Goal: Task Accomplishment & Management: Use online tool/utility

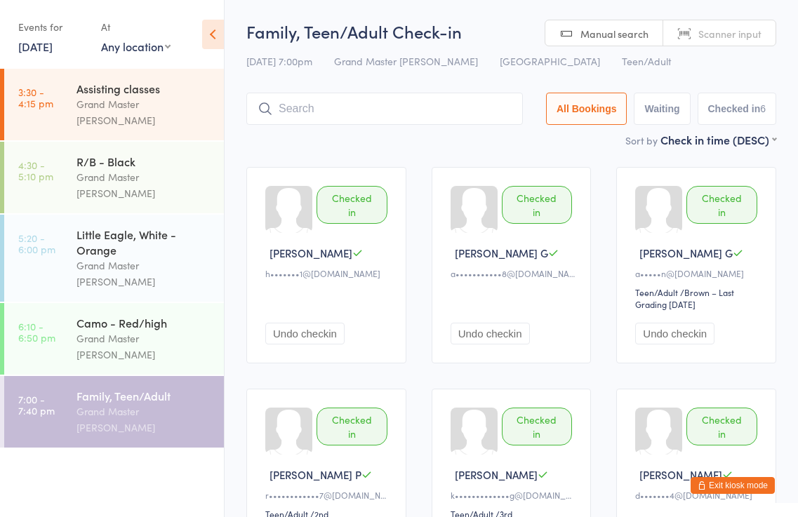
click at [740, 483] on button "Exit kiosk mode" at bounding box center [732, 485] width 84 height 17
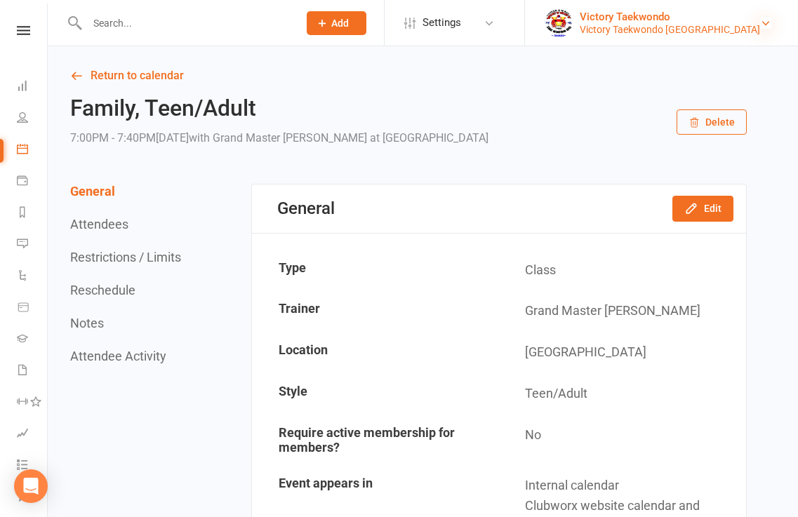
click at [765, 22] on icon at bounding box center [765, 23] width 11 height 11
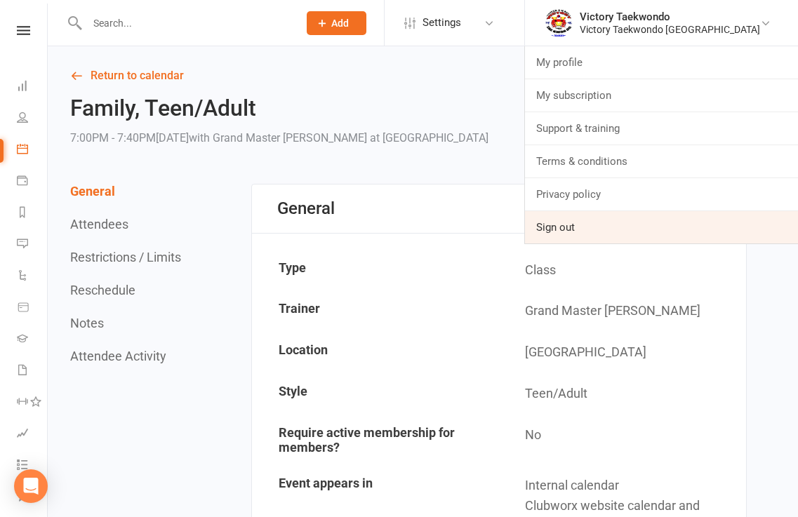
click at [608, 228] on link "Sign out" at bounding box center [661, 227] width 273 height 32
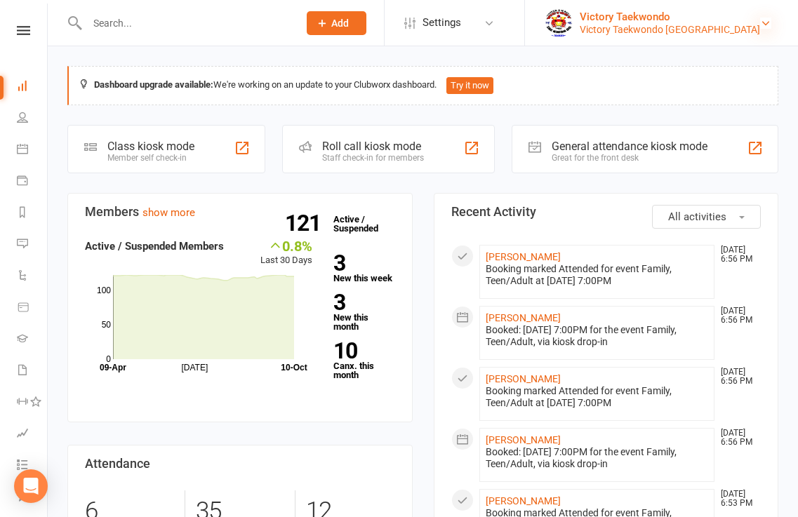
click at [765, 27] on icon at bounding box center [765, 23] width 11 height 11
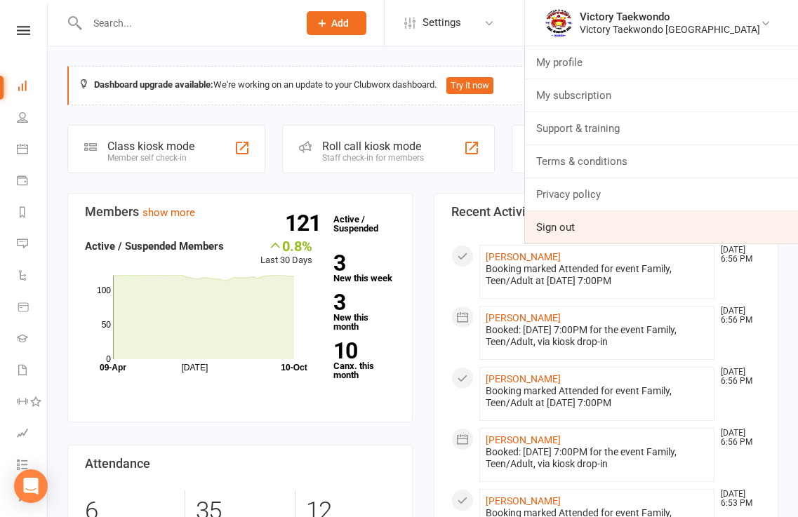
click at [591, 226] on link "Sign out" at bounding box center [661, 227] width 273 height 32
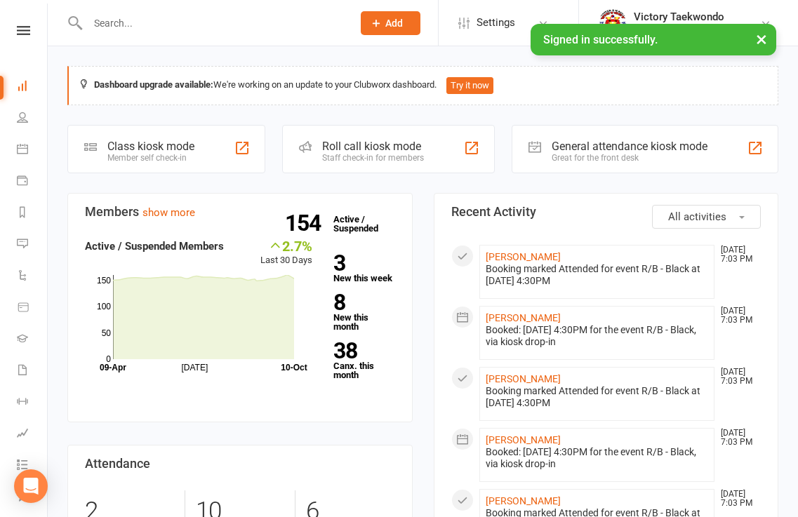
click at [147, 149] on div "Class kiosk mode" at bounding box center [150, 146] width 87 height 13
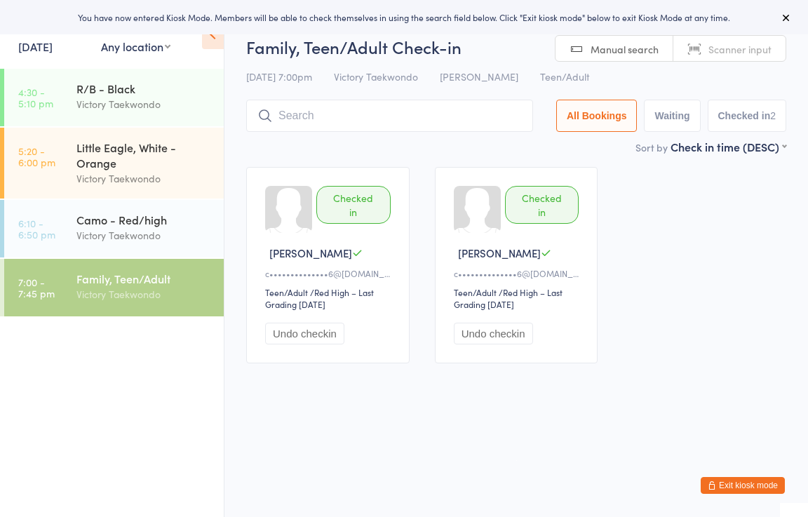
click at [39, 43] on link "10 Oct, 2025" at bounding box center [35, 46] width 34 height 15
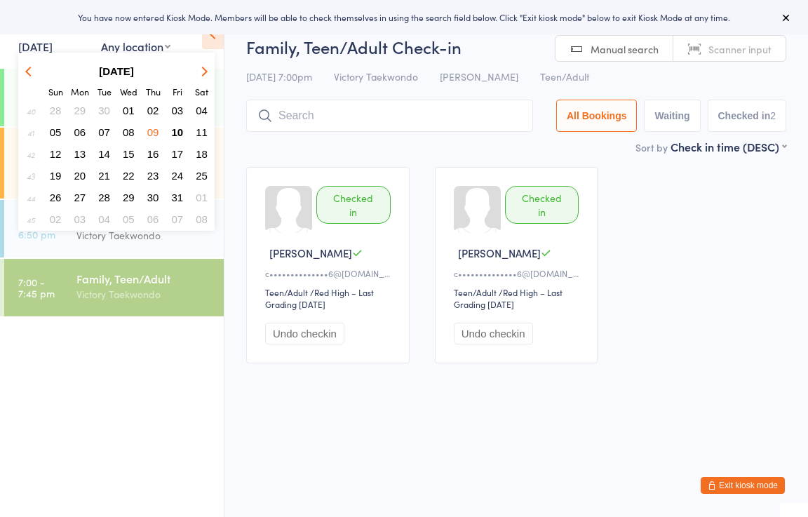
click at [149, 131] on span "09" at bounding box center [153, 132] width 12 height 12
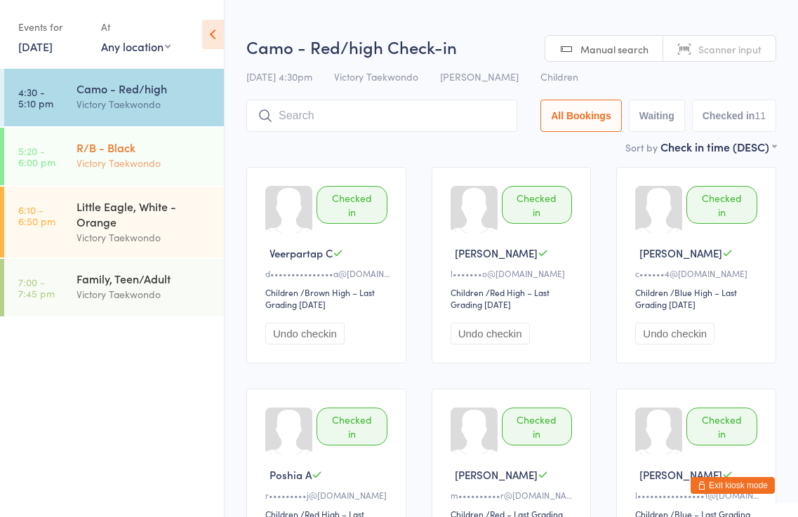
click at [112, 161] on div "Victory Taekwondo" at bounding box center [143, 163] width 135 height 16
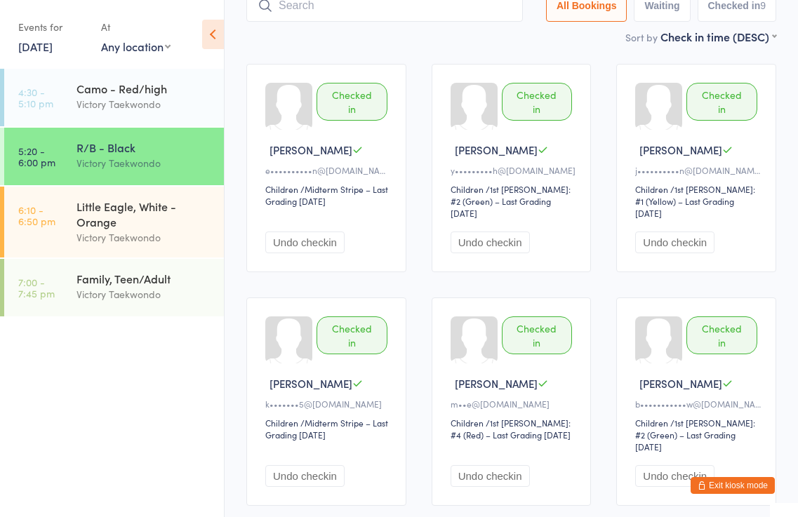
scroll to position [30, 0]
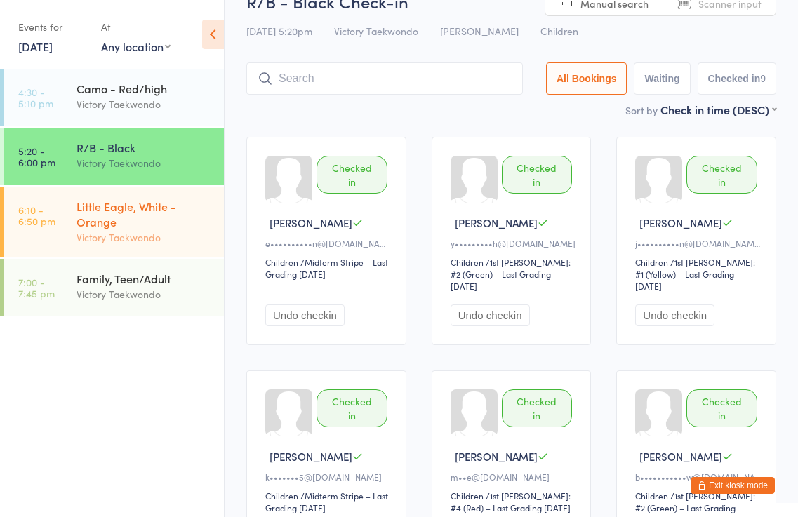
click at [118, 224] on div "Little Eagle, White - Orange" at bounding box center [143, 214] width 135 height 31
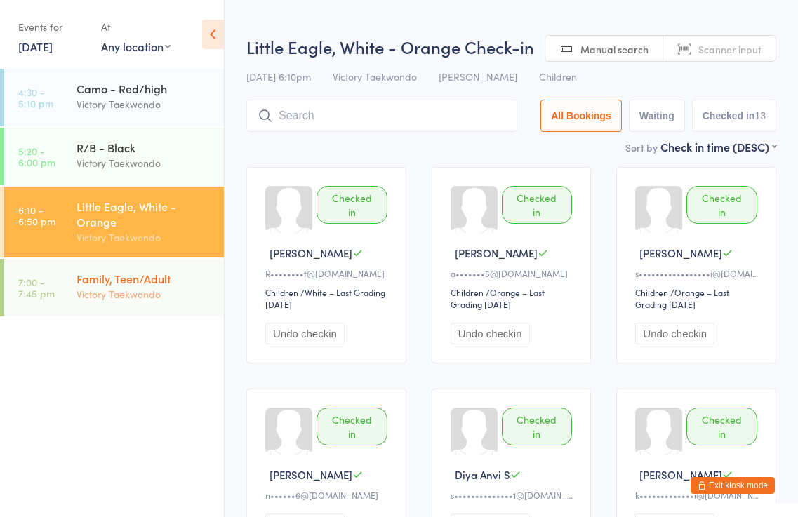
click at [136, 286] on div "Family, Teen/Adult Victory Taekwondo" at bounding box center [149, 286] width 147 height 55
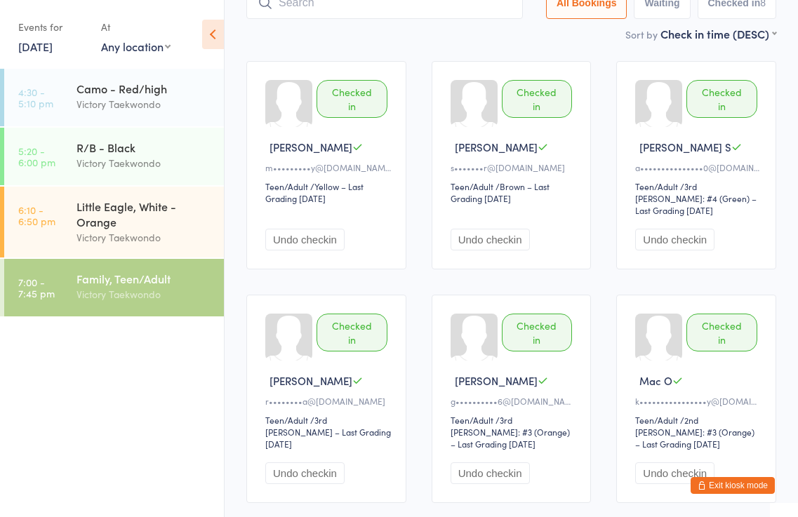
scroll to position [140, 0]
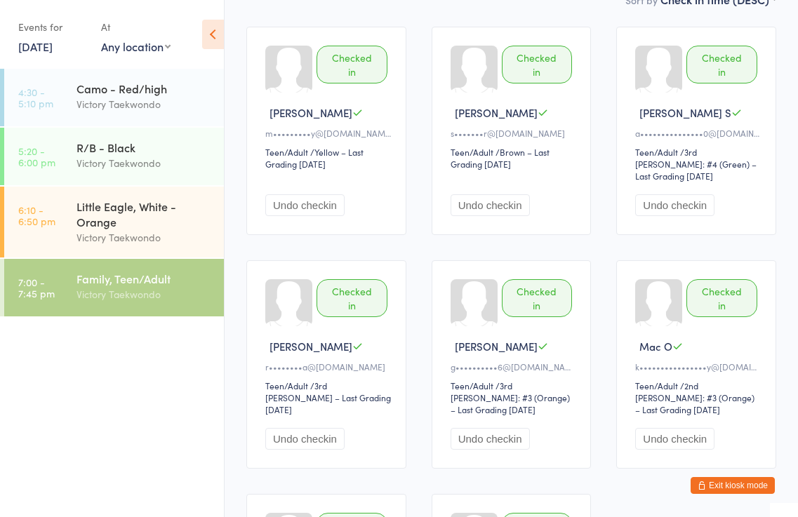
click at [44, 48] on link "9 Oct, 2025" at bounding box center [35, 46] width 34 height 15
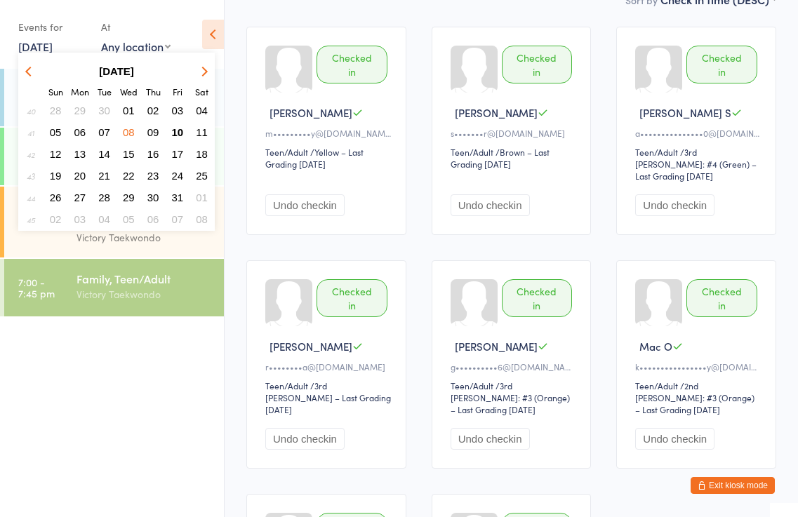
click at [101, 135] on span "07" at bounding box center [104, 132] width 12 height 12
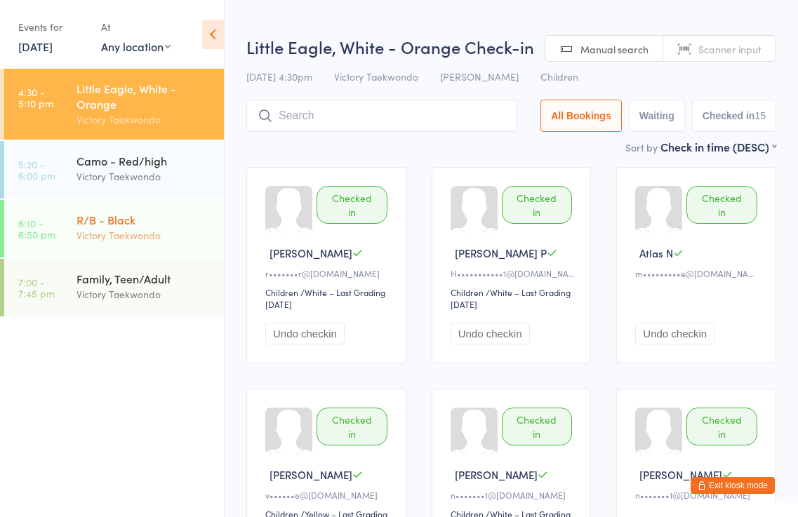
click at [120, 229] on div "Victory Taekwondo" at bounding box center [143, 235] width 135 height 16
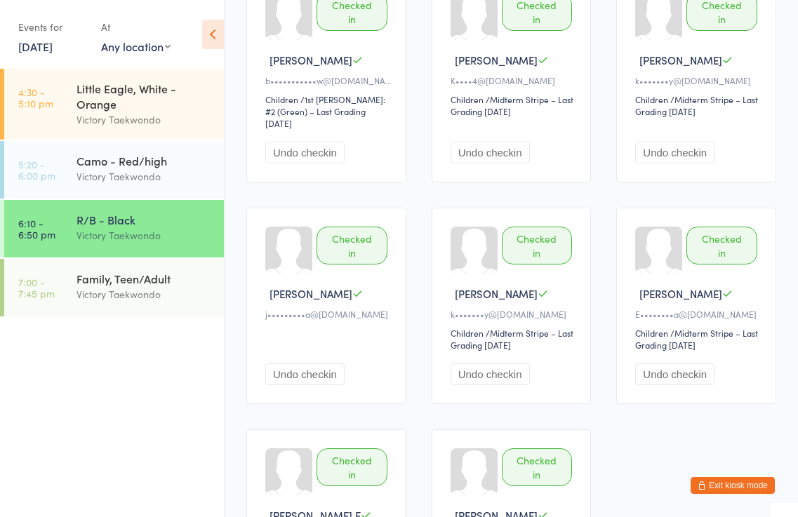
scroll to position [421, 0]
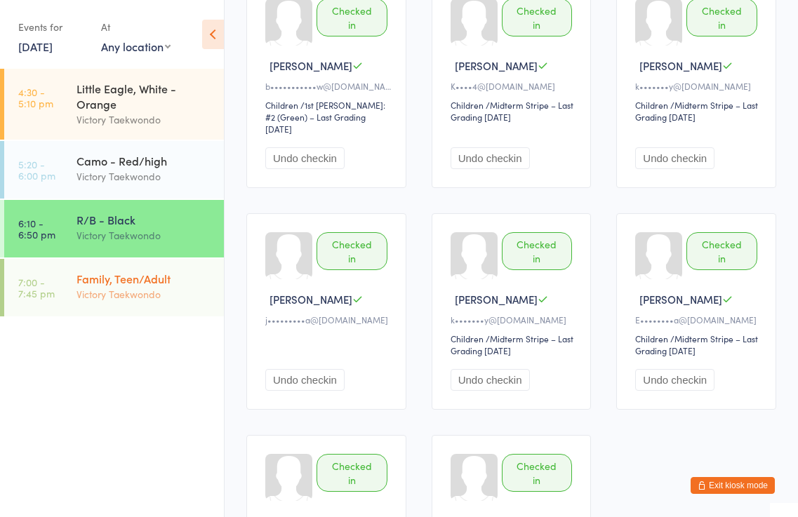
click at [116, 289] on div "Victory Taekwondo" at bounding box center [143, 294] width 135 height 16
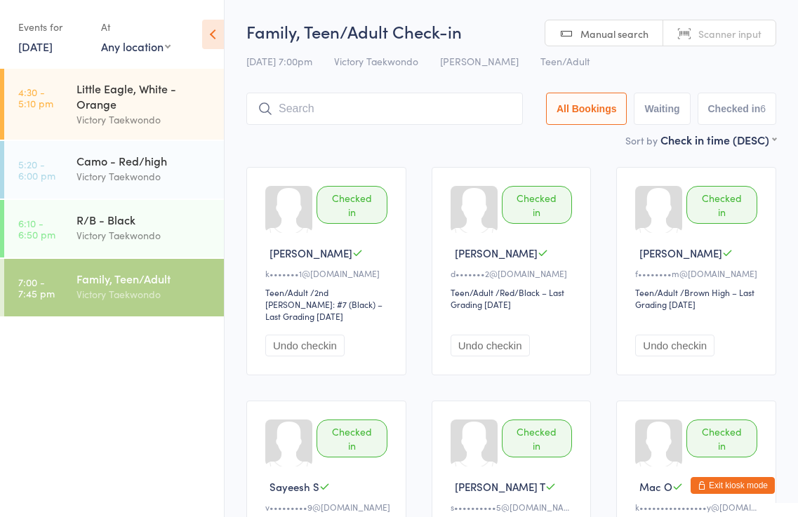
click at [748, 483] on button "Exit kiosk mode" at bounding box center [732, 485] width 84 height 17
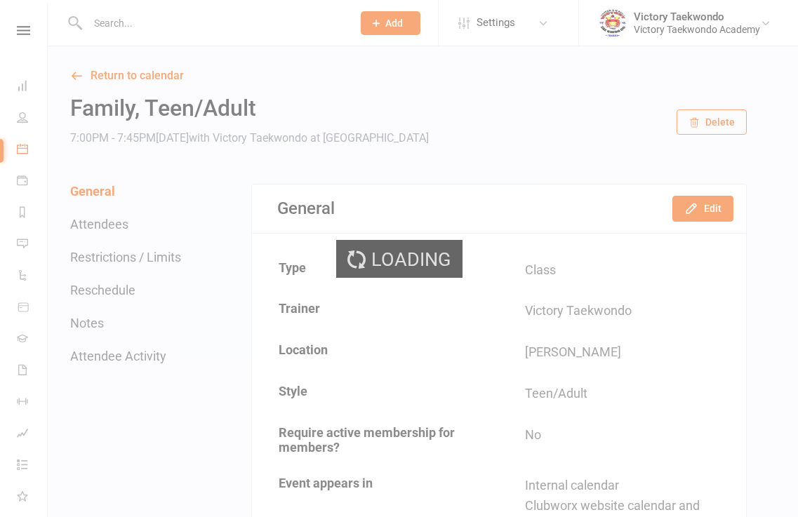
drag, startPoint x: 0, startPoint y: 0, endPoint x: 760, endPoint y: 26, distance: 760.2
click at [760, 26] on div "Loading" at bounding box center [399, 258] width 798 height 517
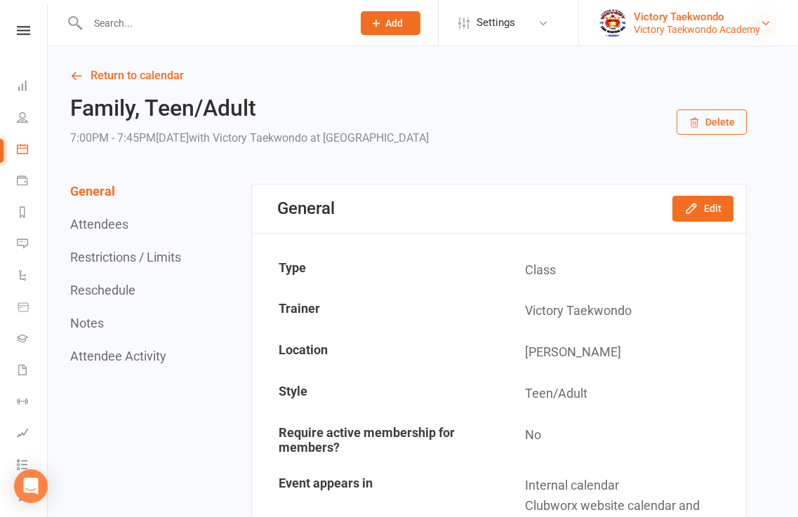
click at [764, 21] on icon at bounding box center [765, 23] width 11 height 11
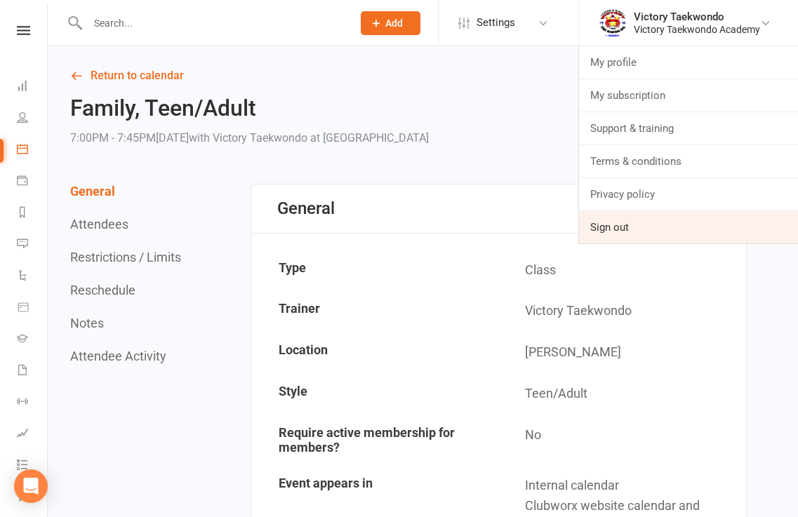
click at [612, 226] on link "Sign out" at bounding box center [688, 227] width 219 height 32
